Goal: Check status: Check status

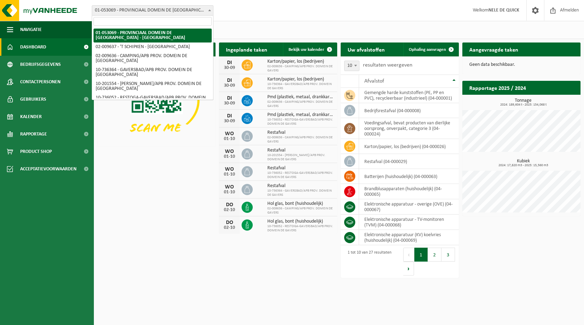
click at [208, 8] on span at bounding box center [209, 10] width 7 height 9
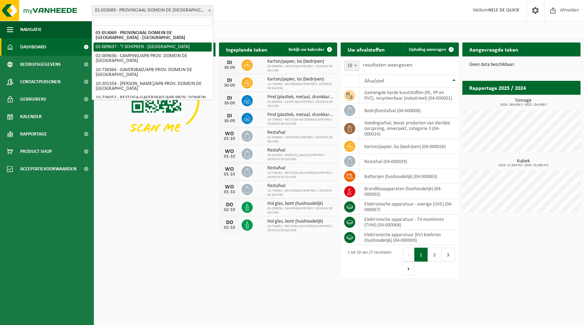
select select "1837"
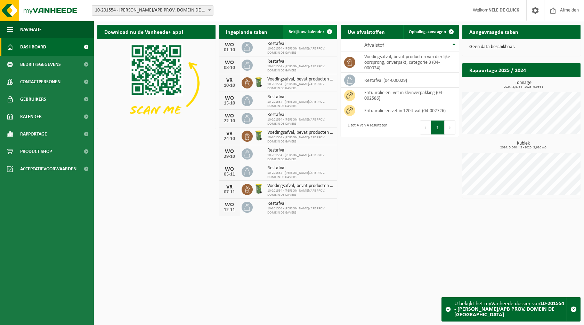
click at [315, 30] on span "Bekijk uw kalender" at bounding box center [307, 32] width 36 height 5
